Goal: Task Accomplishment & Management: Manage account settings

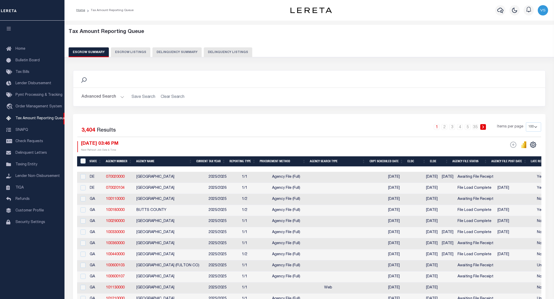
select select "100"
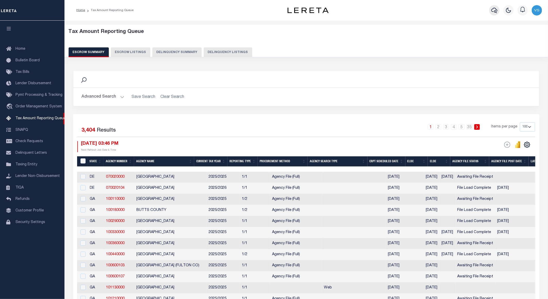
click at [494, 13] on icon "button" at bounding box center [494, 10] width 6 height 6
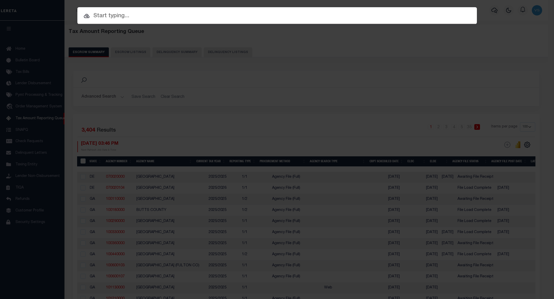
paste input "12035600629203"
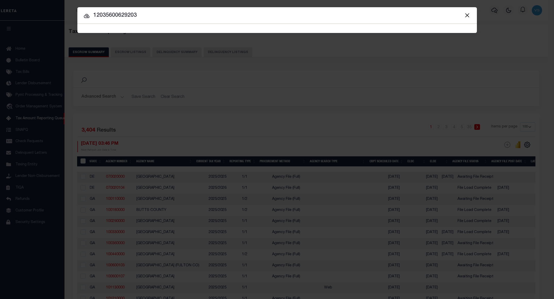
type input "12035600629203"
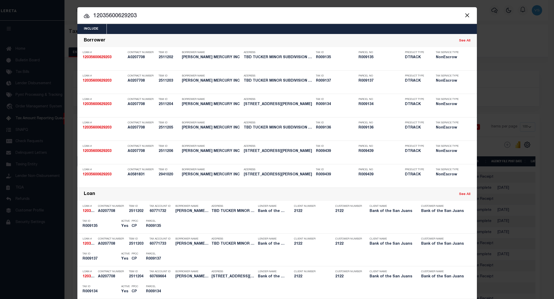
click at [163, 16] on input "12035600629203" at bounding box center [276, 16] width 399 height 9
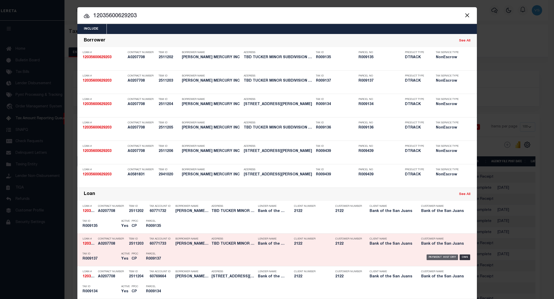
click at [431, 258] on div "Payment History" at bounding box center [442, 258] width 32 height 6
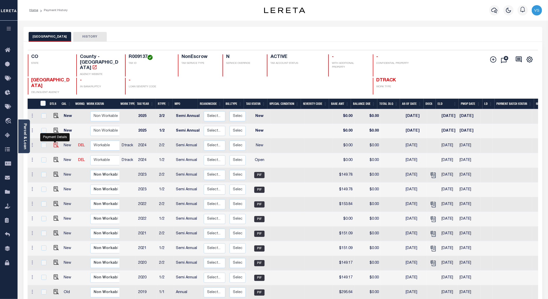
click at [54, 143] on img "" at bounding box center [56, 145] width 5 height 5
checkbox input "true"
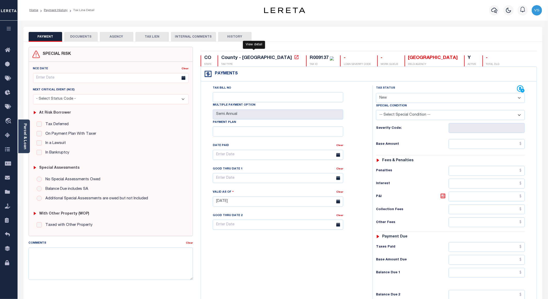
click at [294, 57] on icon at bounding box center [296, 57] width 5 height 5
click at [310, 58] on div "R009137" at bounding box center [319, 58] width 19 height 5
copy div "R009137"
click at [393, 98] on select "- Select Status Code - Open Due/Unpaid Paid Incomplete No Tax Due Internal Refu…" at bounding box center [450, 98] width 149 height 10
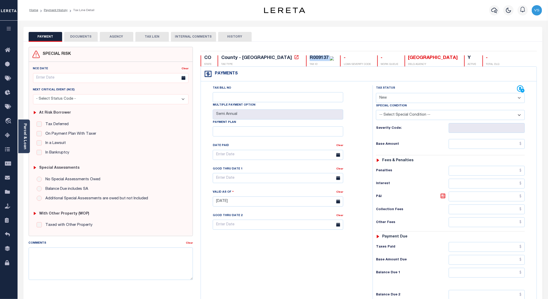
select select "PYD"
click at [376, 94] on select "- Select Status Code - Open Due/Unpaid Paid Incomplete No Tax Due Internal Refu…" at bounding box center [450, 98] width 149 height 10
type input "[DATE]"
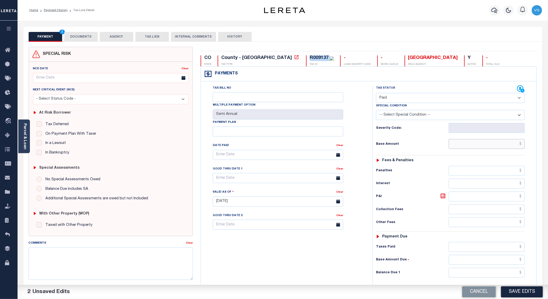
click at [469, 146] on input "text" at bounding box center [486, 144] width 76 height 10
paste input "152.23"
type input "$152.23"
click at [79, 37] on button "DOCUMENTS" at bounding box center [81, 37] width 34 height 10
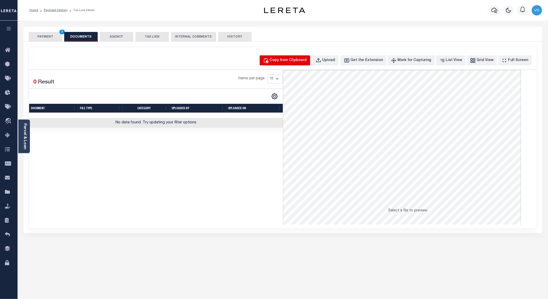
click at [288, 58] on div "Copy from Clipboard" at bounding box center [288, 61] width 37 height 6
select select "POP"
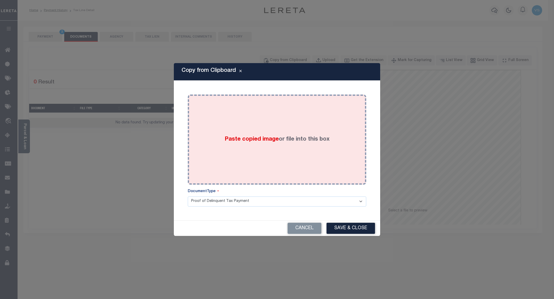
click at [237, 129] on div "Paste copied image or file into this box" at bounding box center [276, 139] width 171 height 82
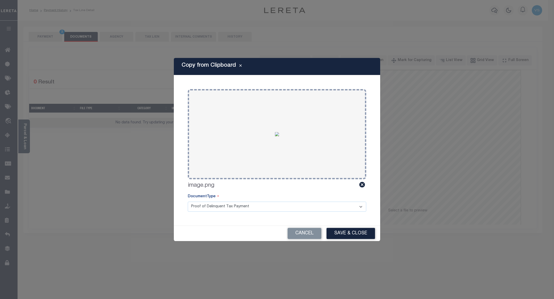
drag, startPoint x: 341, startPoint y: 232, endPoint x: 344, endPoint y: 227, distance: 6.0
click at [340, 232] on button "Save & Close" at bounding box center [350, 233] width 48 height 11
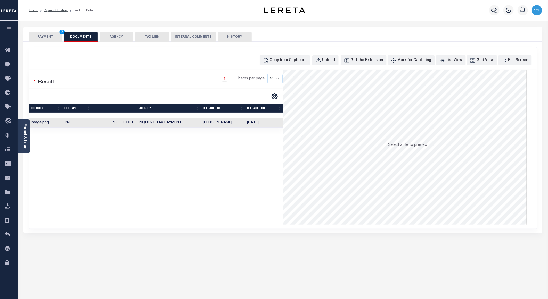
click at [39, 39] on button "PAYMENT 3" at bounding box center [46, 37] width 34 height 10
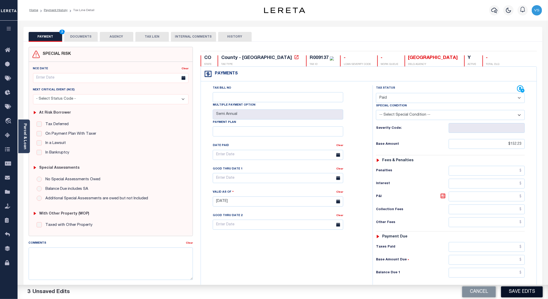
click at [511, 294] on button "Save Edits" at bounding box center [522, 292] width 42 height 11
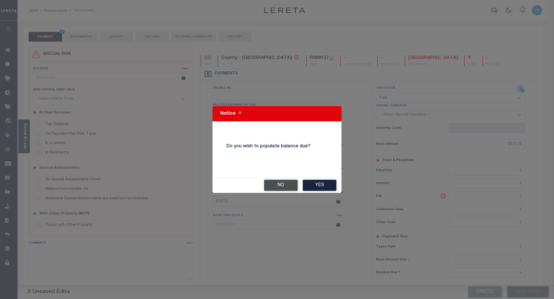
click at [285, 186] on button "No" at bounding box center [281, 185] width 34 height 11
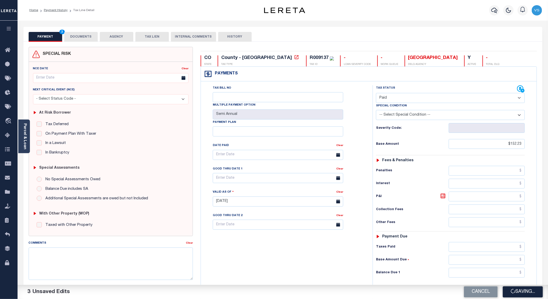
checkbox input "false"
type input "$152.23"
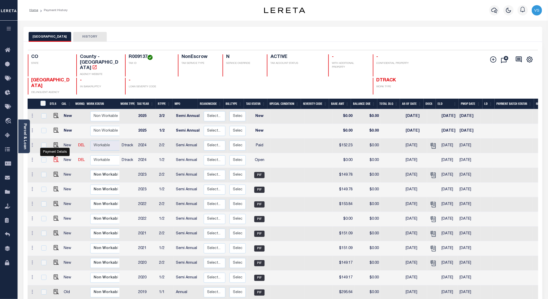
click at [55, 157] on img "" at bounding box center [56, 159] width 5 height 5
checkbox input "true"
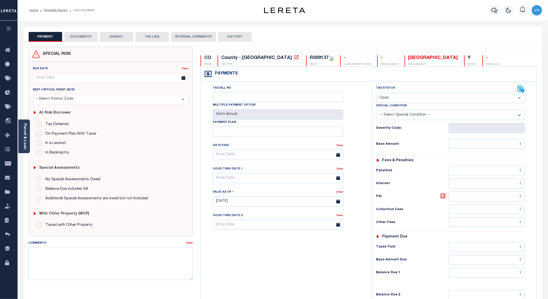
click at [395, 98] on select "- Select Status Code - Open Due/Unpaid Paid Incomplete No Tax Due Internal Refu…" at bounding box center [450, 98] width 149 height 10
select select "PYD"
click at [376, 94] on select "- Select Status Code - Open Due/Unpaid Paid Incomplete No Tax Due Internal Refu…" at bounding box center [450, 98] width 149 height 10
type input "[DATE]"
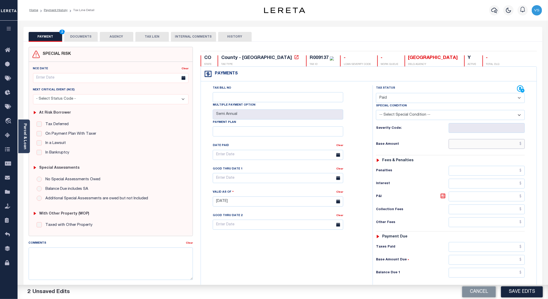
click at [465, 146] on input "text" at bounding box center [486, 144] width 76 height 10
paste input "152.23"
type input "$152.23"
click at [74, 36] on button "DOCUMENTS" at bounding box center [81, 37] width 34 height 10
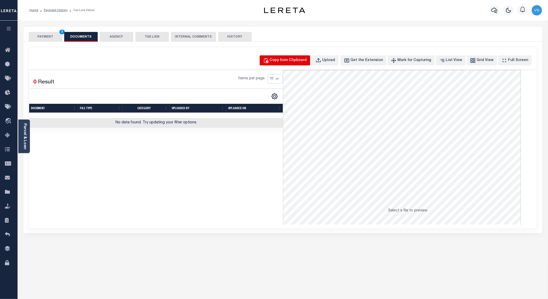
click at [292, 57] on button "Copy from Clipboard" at bounding box center [285, 60] width 51 height 10
select select "POP"
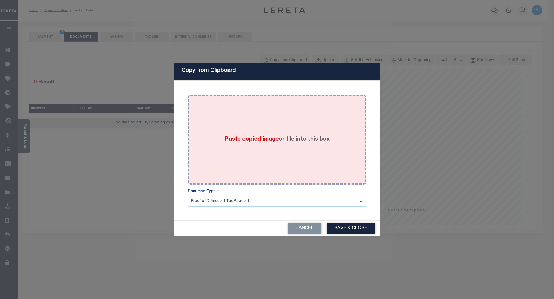
click at [274, 122] on div "Paste copied image or file into this box" at bounding box center [276, 139] width 171 height 82
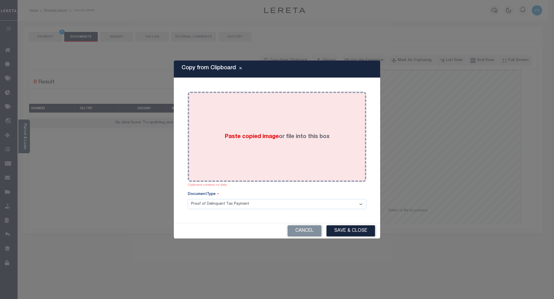
click at [236, 129] on div "Paste copied image or file into this box" at bounding box center [276, 137] width 171 height 82
click at [306, 160] on div "Paste copied image or file into this box" at bounding box center [276, 137] width 171 height 82
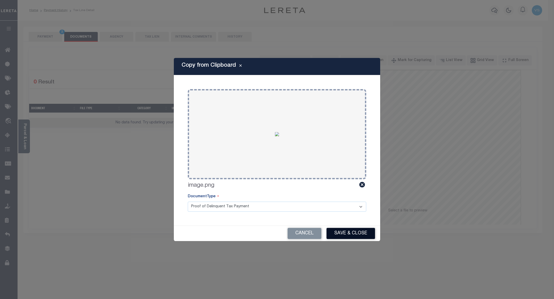
click at [344, 236] on button "Save & Close" at bounding box center [350, 233] width 48 height 11
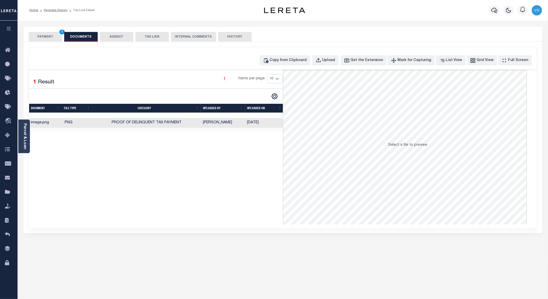
click at [46, 38] on button "PAYMENT 3" at bounding box center [46, 37] width 34 height 10
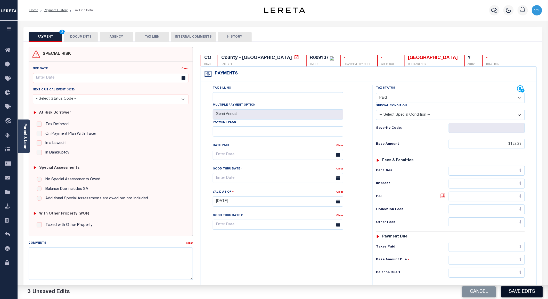
click at [515, 293] on button "Save Edits" at bounding box center [522, 292] width 42 height 11
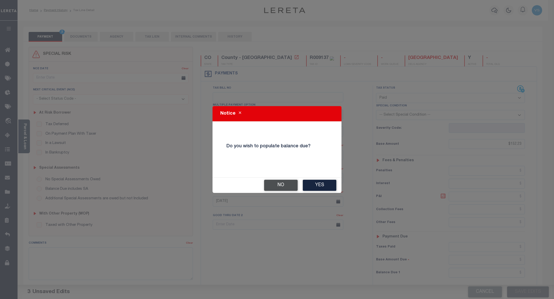
click at [268, 183] on button "No" at bounding box center [281, 185] width 34 height 11
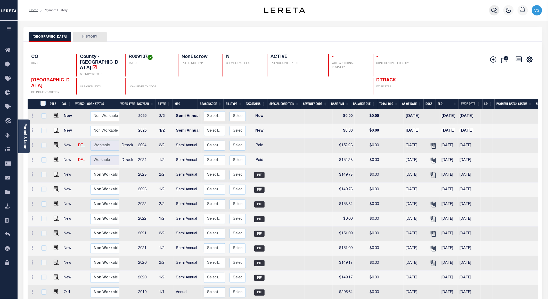
click at [495, 9] on icon "button" at bounding box center [494, 10] width 6 height 6
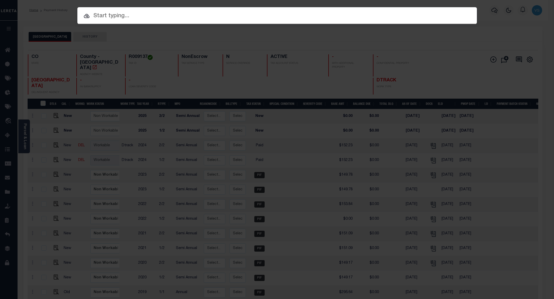
paste input "4302170001207"
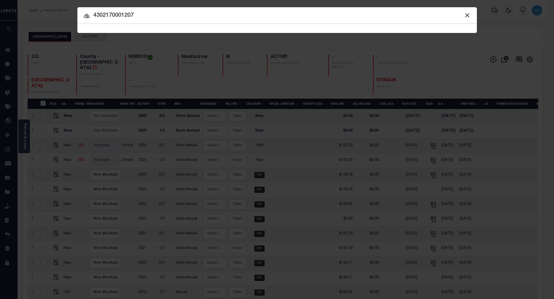
type input "4302170001207"
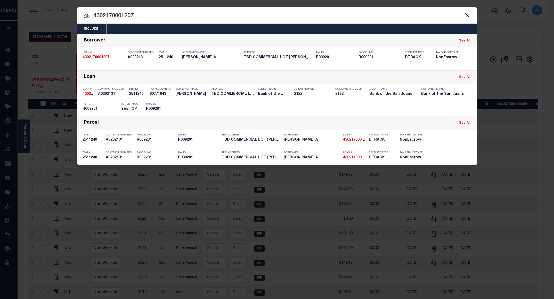
click at [178, 15] on input "4302170001207" at bounding box center [276, 16] width 399 height 9
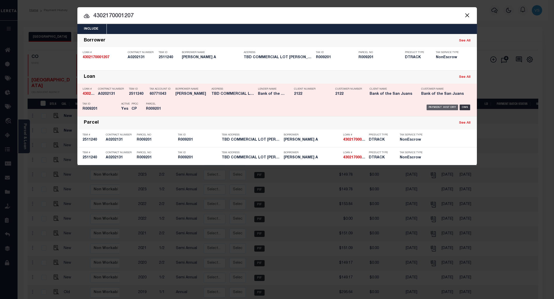
click at [433, 107] on div "Payment History" at bounding box center [442, 108] width 32 height 6
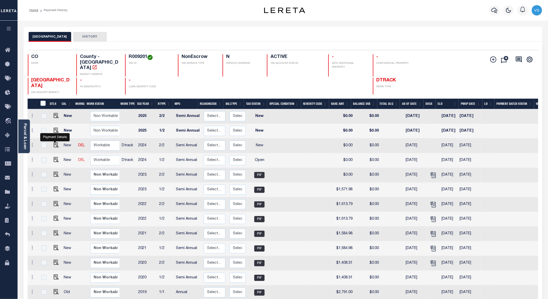
drag, startPoint x: 57, startPoint y: 139, endPoint x: 77, endPoint y: 153, distance: 23.9
click at [57, 143] on img "" at bounding box center [56, 145] width 5 height 5
checkbox input "true"
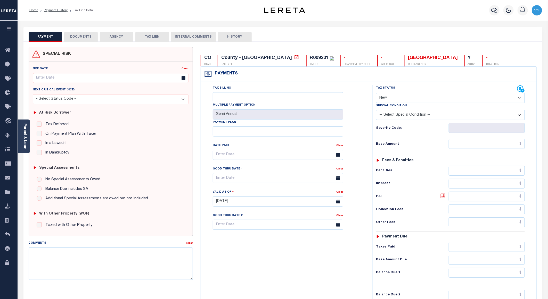
click at [405, 96] on select "- Select Status Code - Open Due/Unpaid Paid Incomplete No Tax Due Internal Refu…" at bounding box center [450, 98] width 149 height 10
select select "INC"
click at [376, 94] on select "- Select Status Code - Open Due/Unpaid Paid Incomplete No Tax Due Internal Refu…" at bounding box center [450, 98] width 149 height 10
type input "[DATE]"
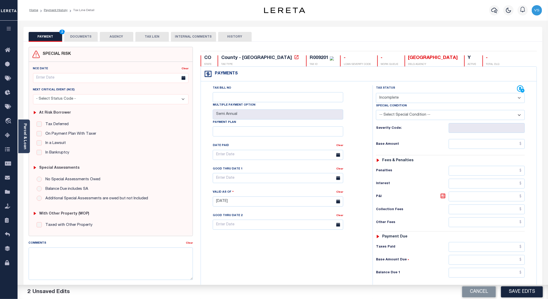
click at [397, 99] on select "- Select Status Code - Open Due/Unpaid Paid Incomplete No Tax Due Internal Refu…" at bounding box center [450, 98] width 149 height 10
select select "PYD"
click at [376, 94] on select "- Select Status Code - Open Due/Unpaid Paid Incomplete No Tax Due Internal Refu…" at bounding box center [450, 98] width 149 height 10
click at [483, 149] on input "text" at bounding box center [486, 144] width 76 height 10
paste input "1,597.79"
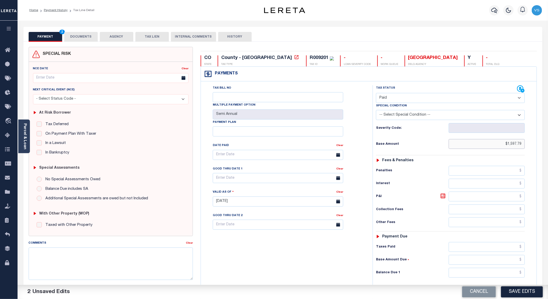
type input "$1,597.79"
click at [79, 36] on button "DOCUMENTS" at bounding box center [81, 37] width 34 height 10
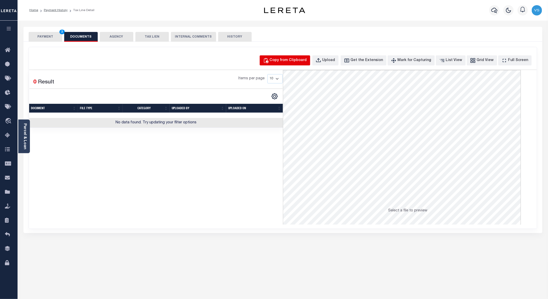
click at [295, 60] on div "Copy from Clipboard" at bounding box center [288, 61] width 37 height 6
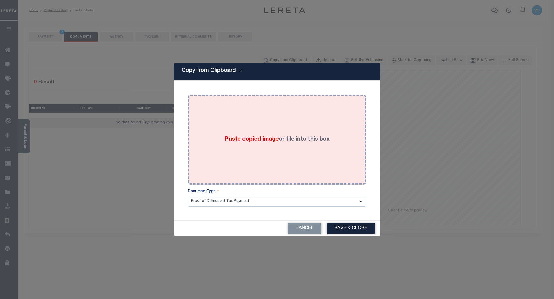
click at [285, 121] on div "Paste copied image or file into this box" at bounding box center [276, 139] width 171 height 82
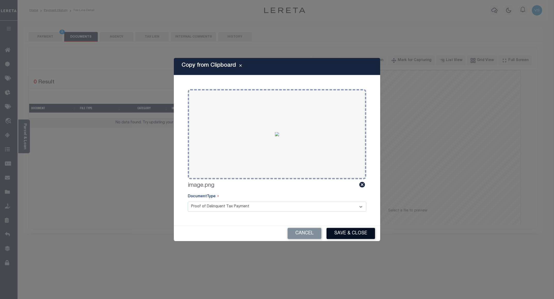
click at [340, 229] on button "Save & Close" at bounding box center [350, 233] width 48 height 11
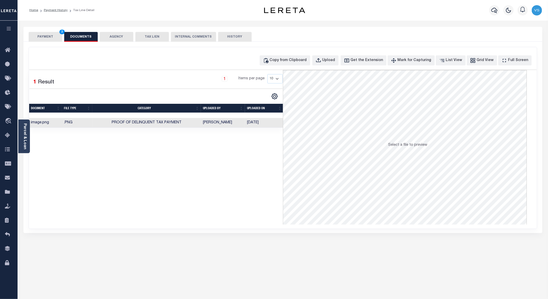
click at [47, 35] on button "PAYMENT 3" at bounding box center [46, 37] width 34 height 10
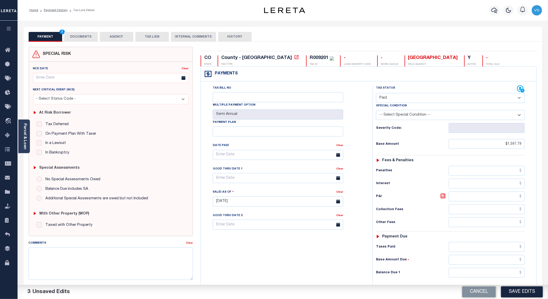
click at [524, 286] on div "Cancel Save Edits" at bounding box center [415, 292] width 265 height 14
click at [515, 287] on button "Save Edits" at bounding box center [522, 292] width 42 height 11
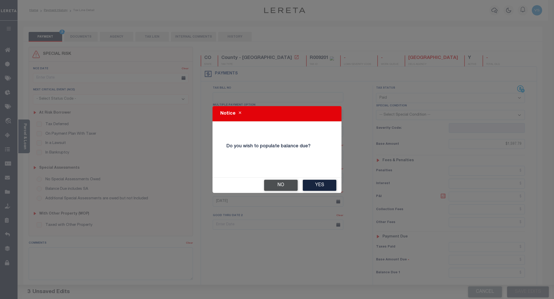
click at [272, 186] on button "No" at bounding box center [281, 185] width 34 height 11
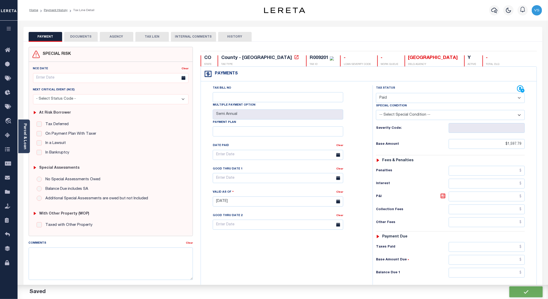
checkbox input "false"
type input "$1,597.79"
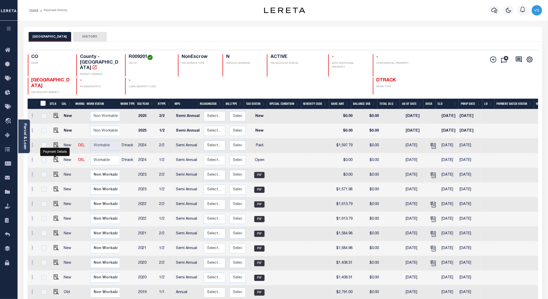
drag, startPoint x: 53, startPoint y: 154, endPoint x: 62, endPoint y: 155, distance: 8.8
click at [54, 157] on img "" at bounding box center [56, 159] width 5 height 5
checkbox input "true"
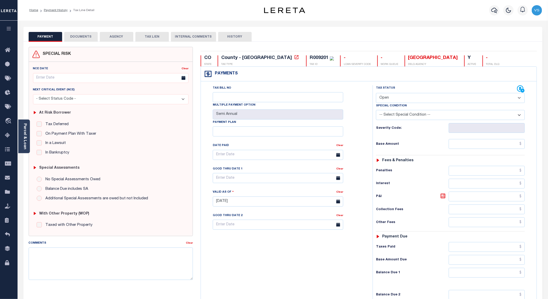
click at [394, 102] on select "- Select Status Code - Open Due/Unpaid Paid Incomplete No Tax Due Internal Refu…" at bounding box center [450, 98] width 149 height 10
select select "PYD"
click at [376, 94] on select "- Select Status Code - Open Due/Unpaid Paid Incomplete No Tax Due Internal Refu…" at bounding box center [450, 98] width 149 height 10
type input "[DATE]"
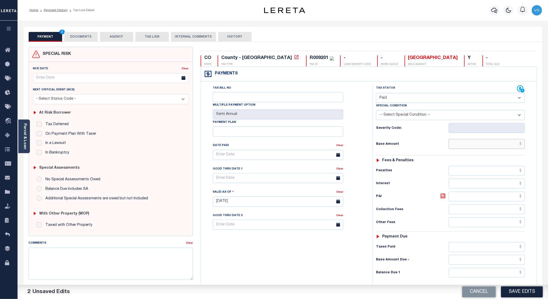
click at [461, 147] on input "text" at bounding box center [486, 144] width 76 height 10
click at [484, 147] on input "text" at bounding box center [486, 144] width 76 height 10
paste input "1,597.79"
type input "$1,597.79"
click at [84, 38] on button "DOCUMENTS" at bounding box center [81, 37] width 34 height 10
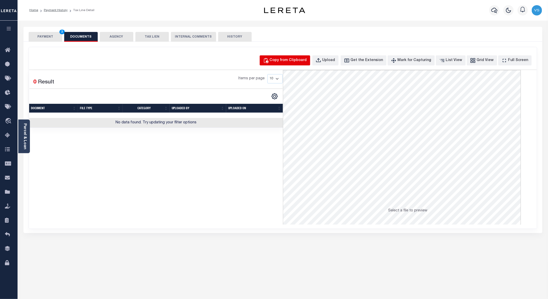
click at [295, 59] on div "Copy from Clipboard" at bounding box center [288, 61] width 37 height 6
select select "POP"
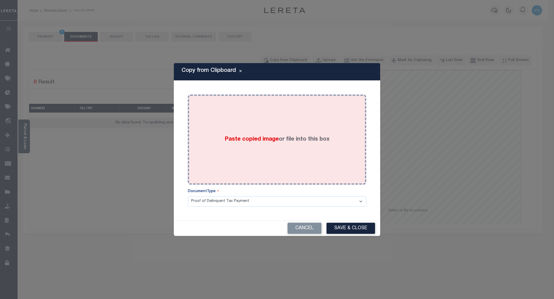
click at [241, 113] on div "Paste copied image or file into this box" at bounding box center [276, 139] width 171 height 82
click at [234, 115] on div "Paste copied image or file into this box" at bounding box center [276, 139] width 171 height 82
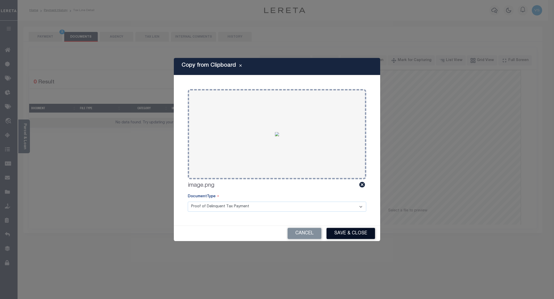
click at [343, 230] on button "Save & Close" at bounding box center [350, 233] width 48 height 11
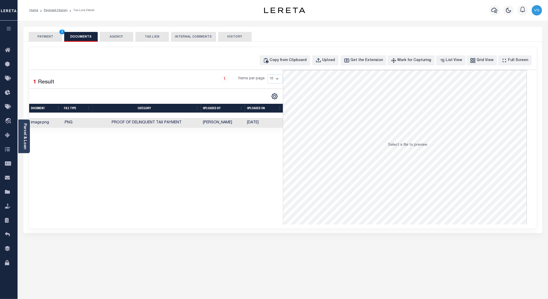
click at [41, 36] on button "PAYMENT 3" at bounding box center [46, 37] width 34 height 10
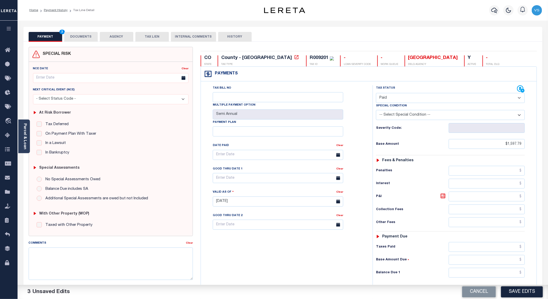
drag, startPoint x: 512, startPoint y: 293, endPoint x: 506, endPoint y: 259, distance: 33.7
click at [512, 292] on button "Save Edits" at bounding box center [522, 292] width 42 height 11
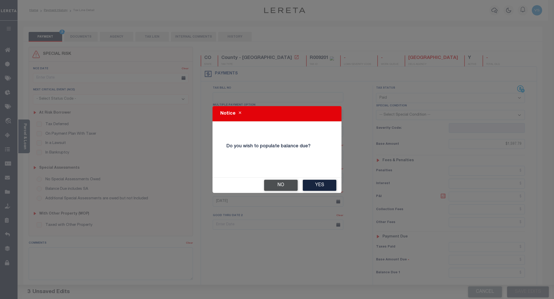
click at [278, 185] on button "No" at bounding box center [281, 185] width 34 height 11
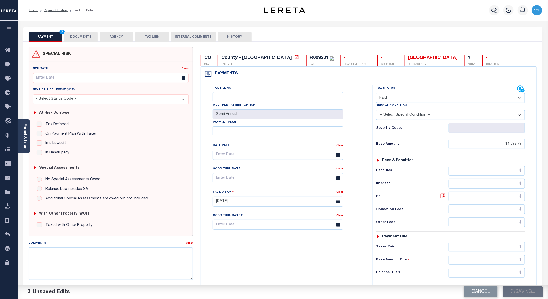
checkbox input "false"
type input "$1,597.79"
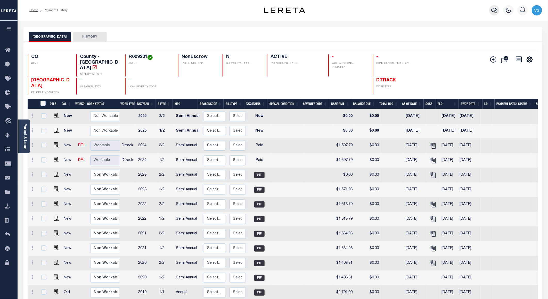
click at [493, 12] on icon "button" at bounding box center [494, 10] width 6 height 5
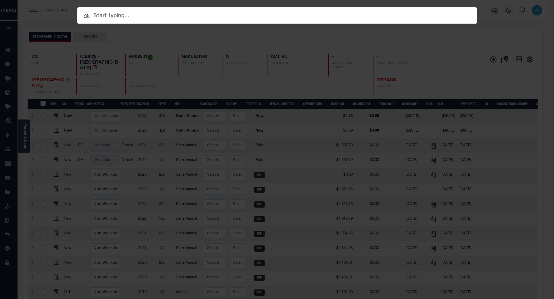
paste input "12035600465104"
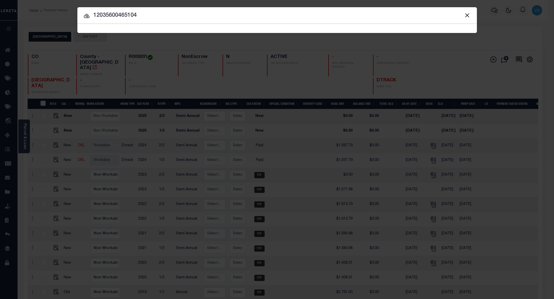
type input "12035600465104"
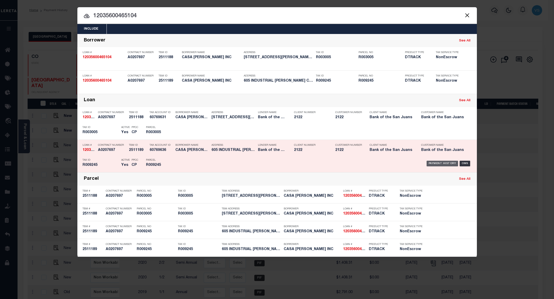
click at [433, 162] on div "Payment History" at bounding box center [442, 164] width 32 height 6
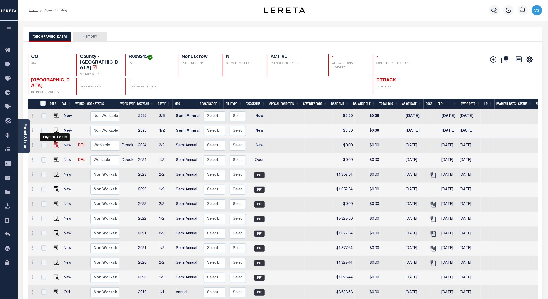
click at [54, 143] on img "" at bounding box center [56, 145] width 5 height 5
checkbox input "true"
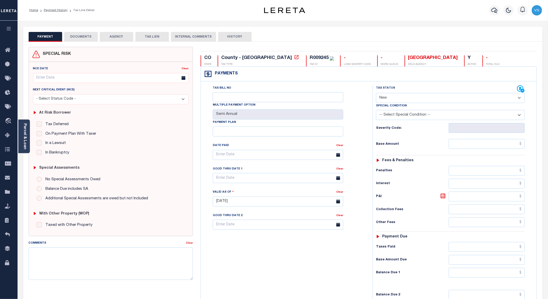
drag, startPoint x: 394, startPoint y: 98, endPoint x: 397, endPoint y: 104, distance: 5.7
click at [394, 98] on select "- Select Status Code - Open Due/Unpaid Paid Incomplete No Tax Due Internal Refu…" at bounding box center [450, 98] width 149 height 10
select select "PYD"
click at [376, 94] on select "- Select Status Code - Open Due/Unpaid Paid Incomplete No Tax Due Internal Refu…" at bounding box center [450, 98] width 149 height 10
type input "[DATE]"
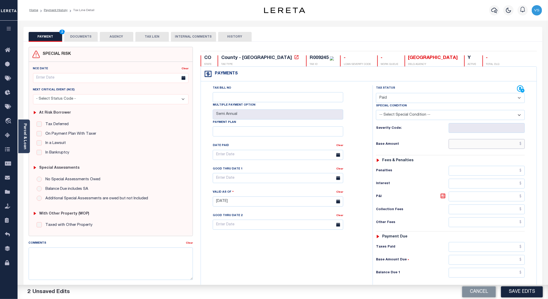
click at [464, 147] on input "text" at bounding box center [486, 144] width 76 height 10
paste input "1,882.95"
type input "$1,882.95"
click at [79, 38] on button "DOCUMENTS" at bounding box center [81, 37] width 34 height 10
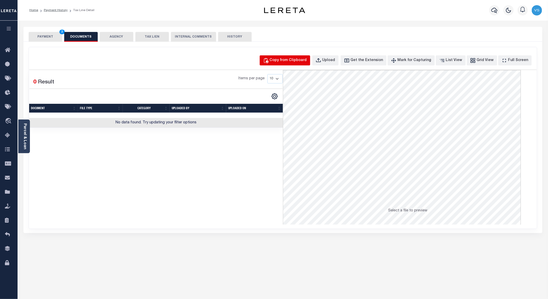
click at [293, 61] on div "Copy from Clipboard" at bounding box center [288, 61] width 37 height 6
select select "POP"
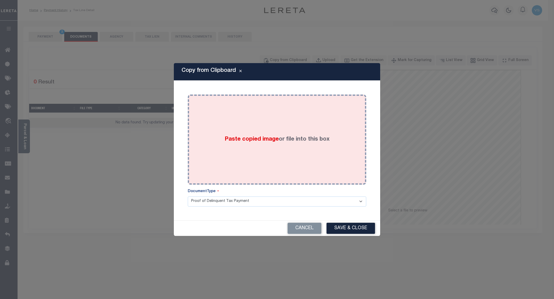
click at [270, 118] on div "Paste copied image or file into this box" at bounding box center [276, 139] width 171 height 82
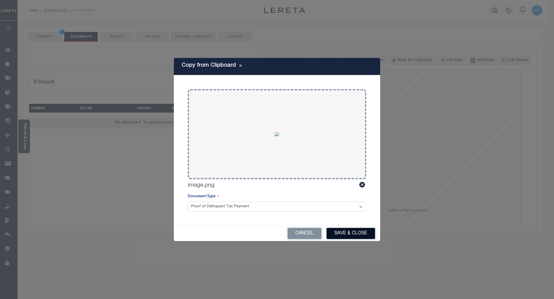
click at [356, 235] on button "Save & Close" at bounding box center [350, 233] width 48 height 11
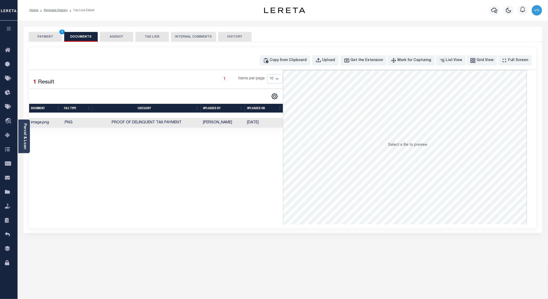
click at [45, 35] on button "PAYMENT 3" at bounding box center [46, 37] width 34 height 10
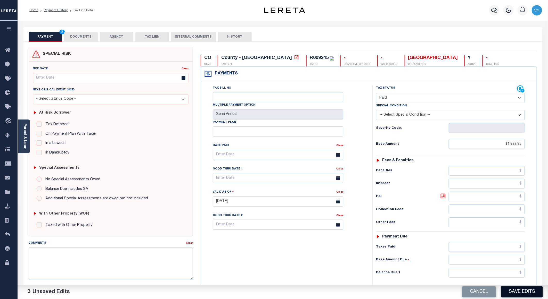
click at [511, 293] on button "Save Edits" at bounding box center [522, 292] width 42 height 11
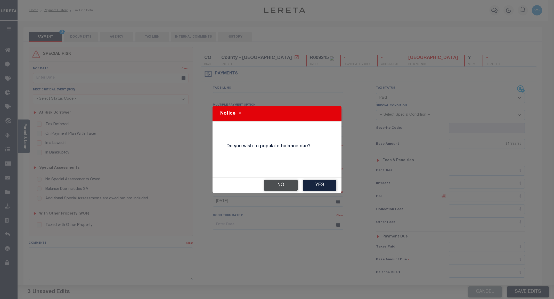
click at [275, 183] on button "No" at bounding box center [281, 185] width 34 height 11
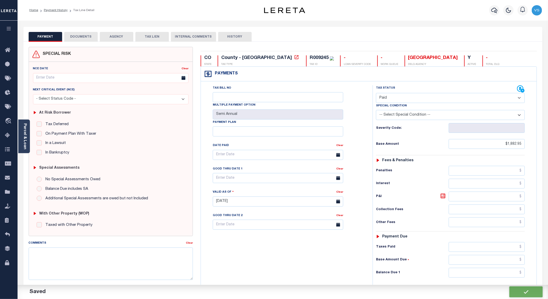
checkbox input "false"
type input "$1,882.95"
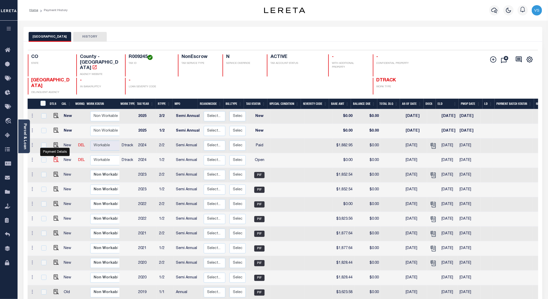
click at [54, 157] on img "" at bounding box center [56, 159] width 5 height 5
checkbox input "true"
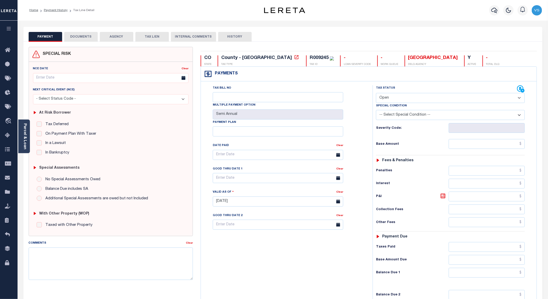
click at [387, 98] on select "- Select Status Code - Open Due/Unpaid Paid Incomplete No Tax Due Internal Refu…" at bounding box center [450, 98] width 149 height 10
select select "PYD"
click at [376, 94] on select "- Select Status Code - Open Due/Unpaid Paid Incomplete No Tax Due Internal Refu…" at bounding box center [450, 98] width 149 height 10
type input "[DATE]"
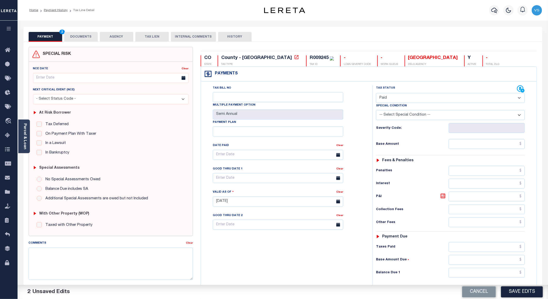
click at [463, 151] on div "Tax Status Status - Select Status Code -" at bounding box center [451, 199] width 159 height 228
click at [479, 149] on input "text" at bounding box center [486, 144] width 76 height 10
paste input "1,882.95"
type input "$1,882.95"
click at [510, 292] on button "Save Edits" at bounding box center [522, 292] width 42 height 11
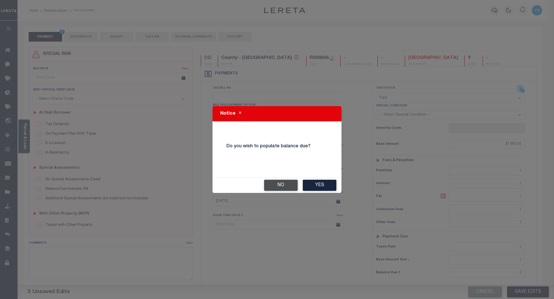
click at [272, 187] on button "No" at bounding box center [281, 185] width 34 height 11
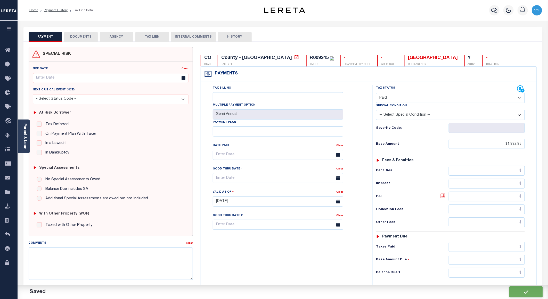
checkbox input "false"
type input "$1,882.95"
